Goal: Book appointment/travel/reservation

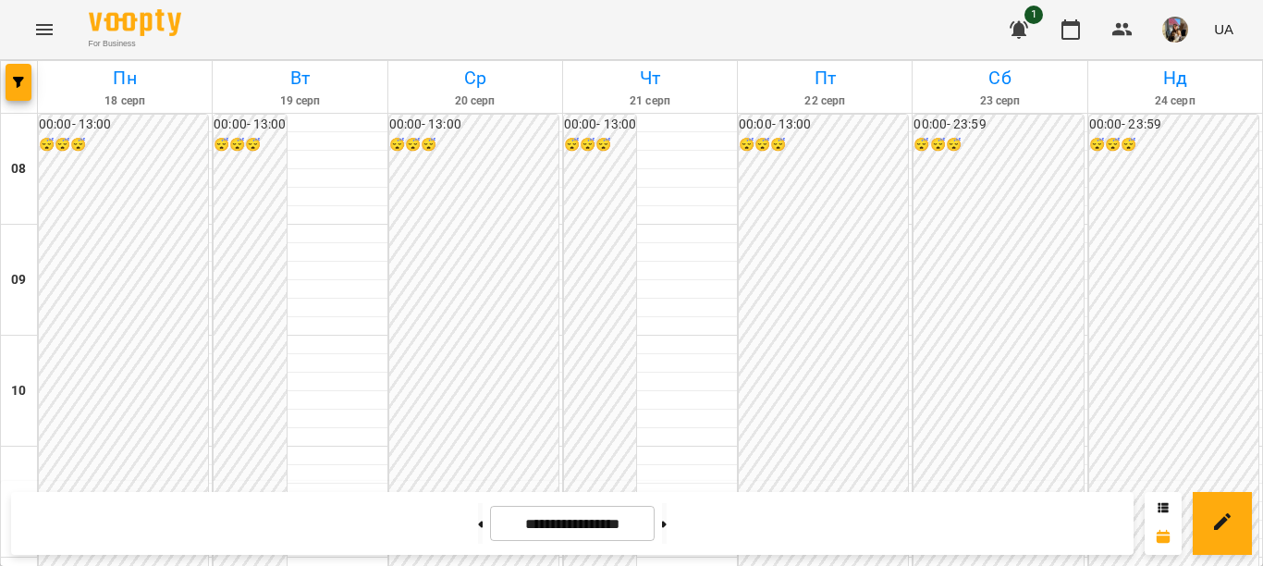
scroll to position [647, 0]
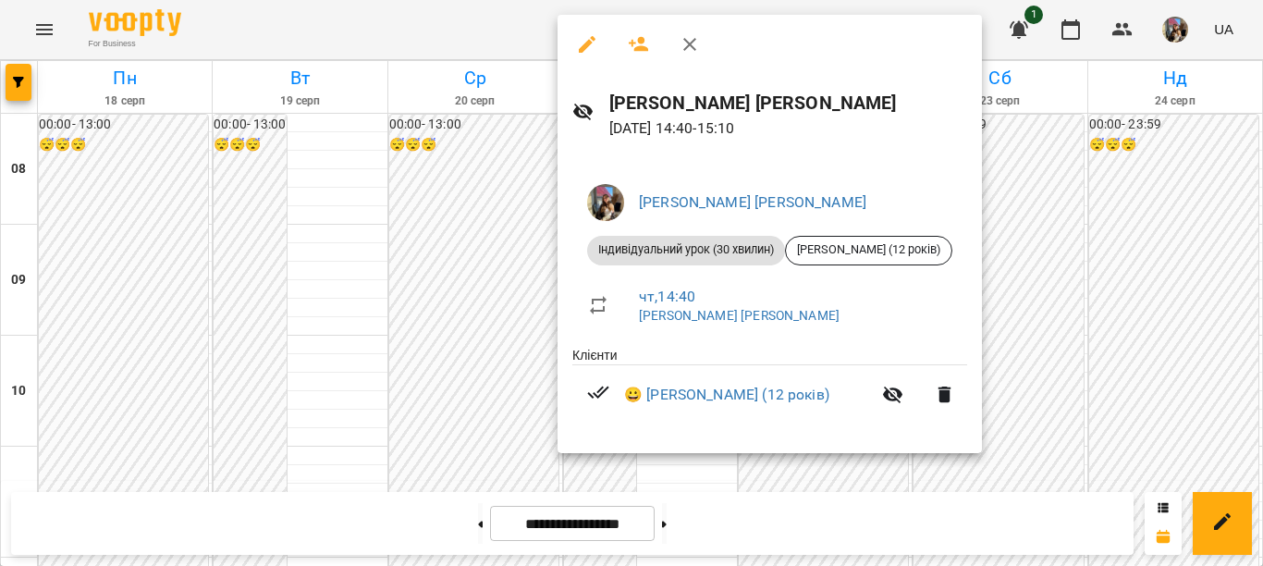
click at [489, 375] on div at bounding box center [631, 283] width 1263 height 566
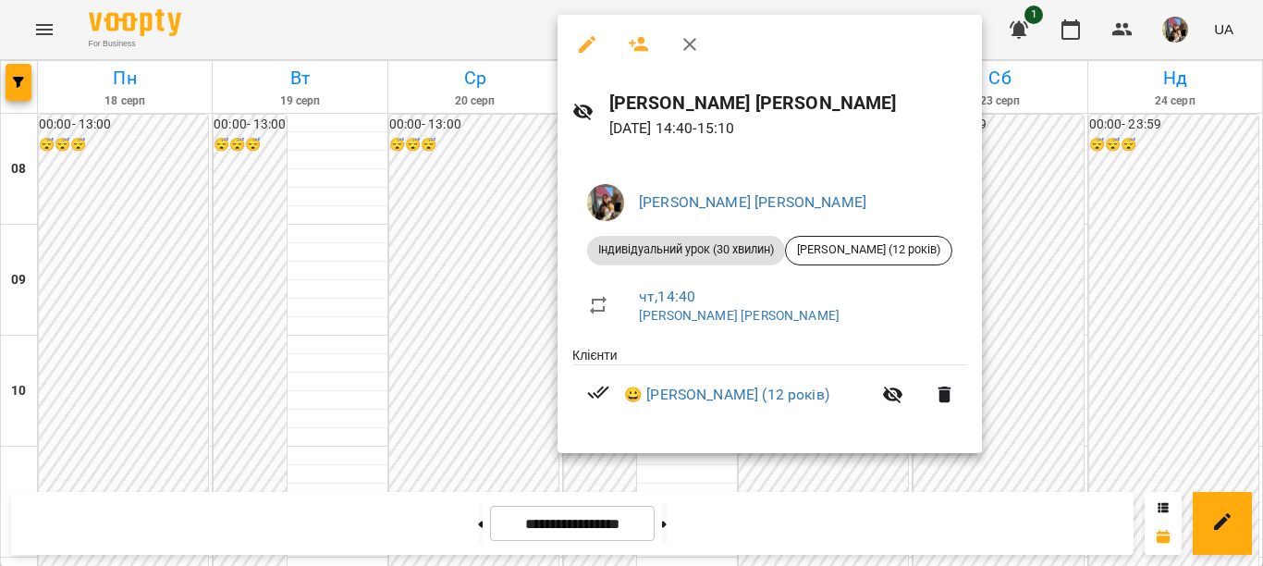
click at [485, 408] on div at bounding box center [631, 283] width 1263 height 566
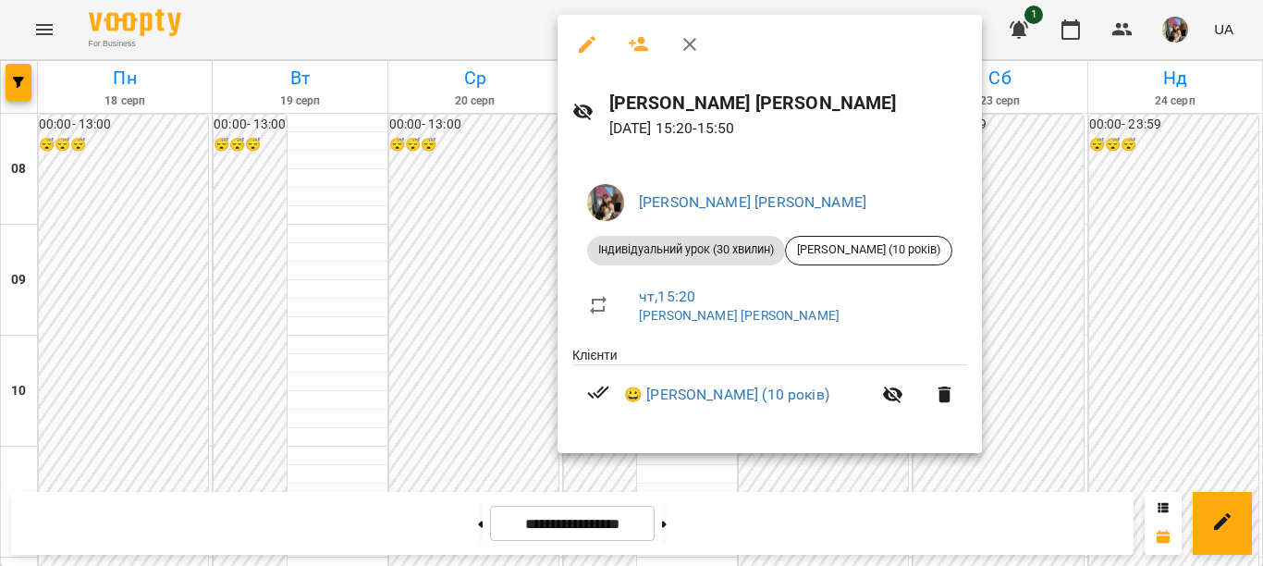
click at [332, 219] on div at bounding box center [631, 283] width 1263 height 566
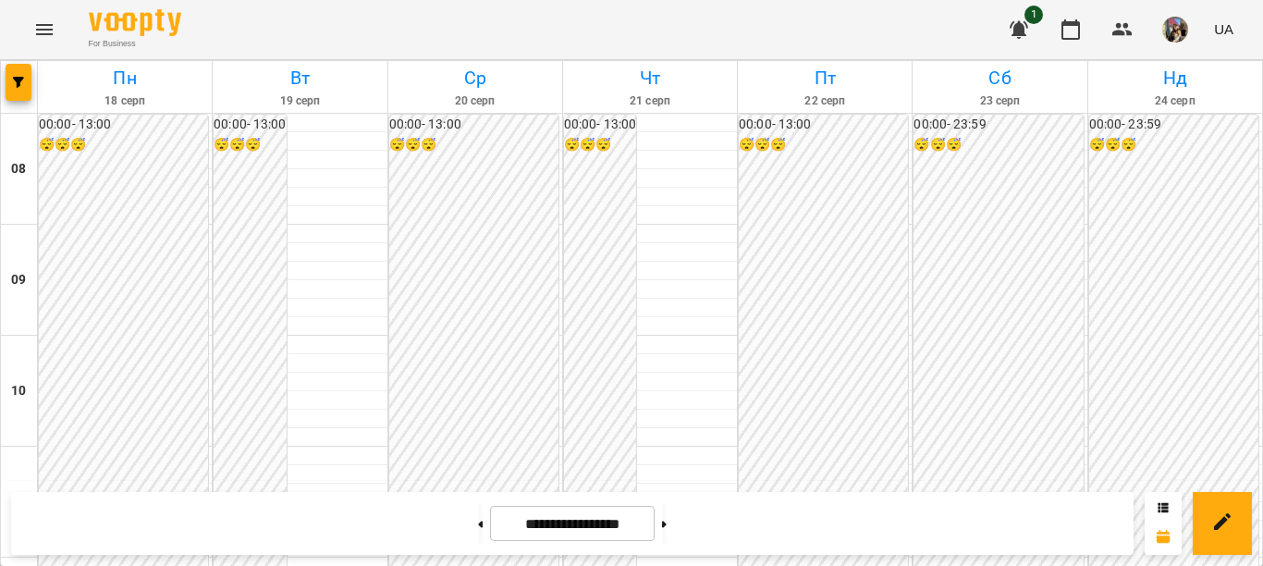
scroll to position [555, 0]
